Goal: Information Seeking & Learning: Learn about a topic

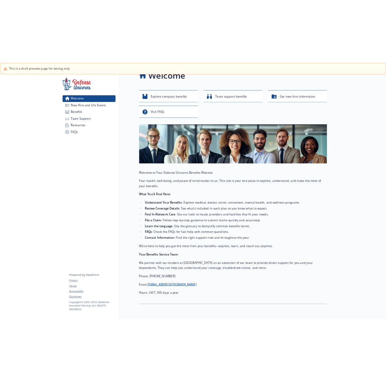
scroll to position [42, 0]
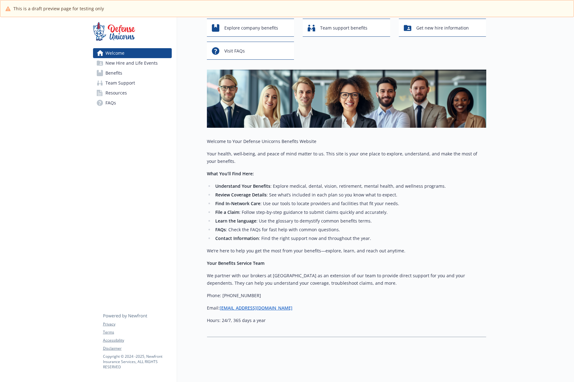
click at [343, 100] on img at bounding box center [346, 99] width 279 height 58
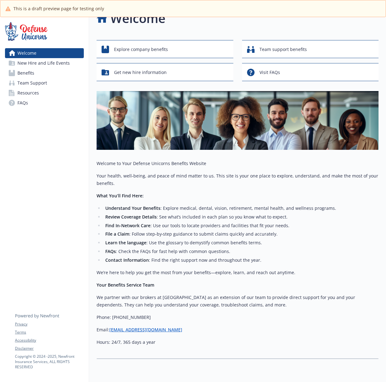
scroll to position [0, 0]
